Goal: Task Accomplishment & Management: Manage account settings

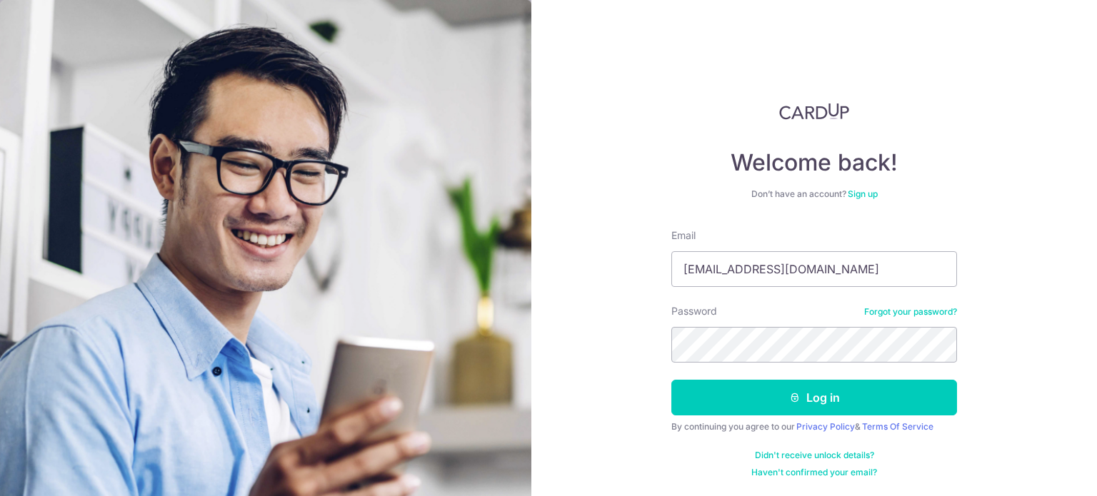
type input "[EMAIL_ADDRESS][DOMAIN_NAME]"
click at [671, 380] on button "Log in" at bounding box center [814, 398] width 286 height 36
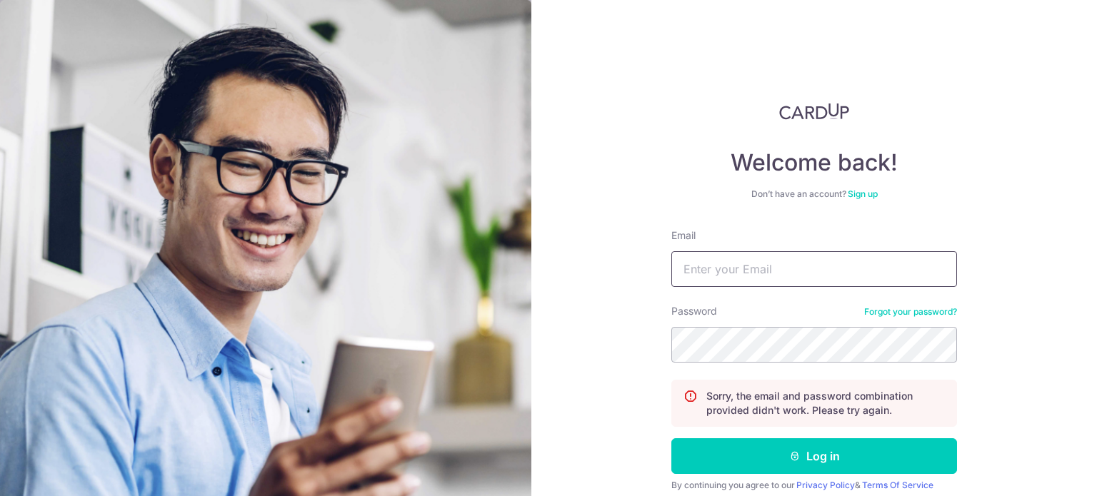
click at [794, 272] on input "Email" at bounding box center [814, 269] width 286 height 36
type input "[EMAIL_ADDRESS][DOMAIN_NAME]"
click at [671, 438] on button "Log in" at bounding box center [814, 456] width 286 height 36
